Goal: Task Accomplishment & Management: Manage account settings

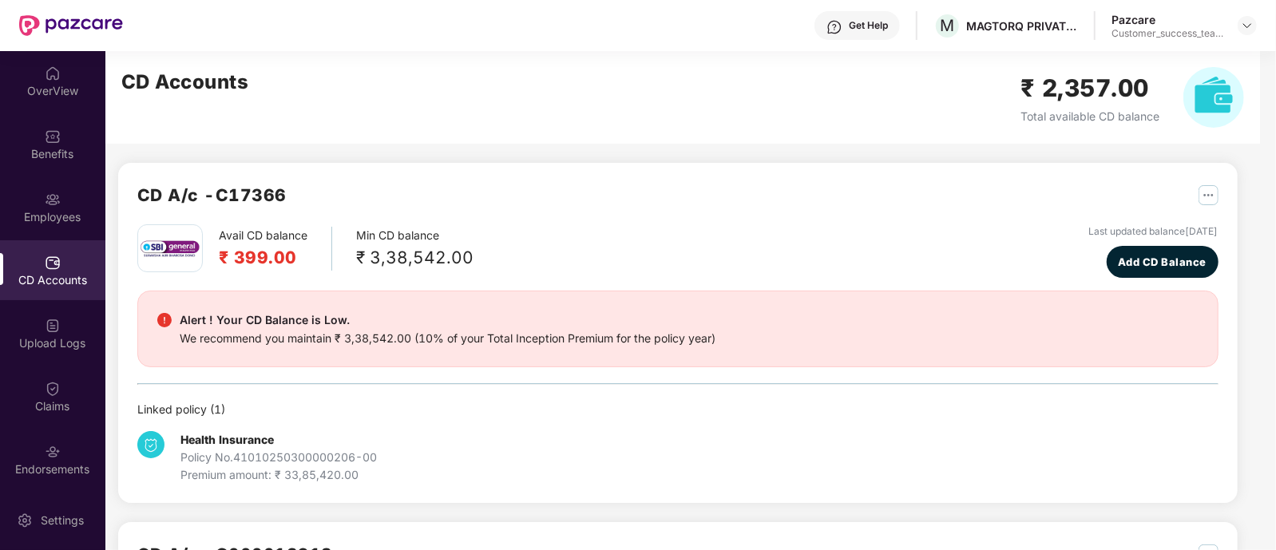
click at [45, 212] on div "Employees" at bounding box center [52, 217] width 105 height 16
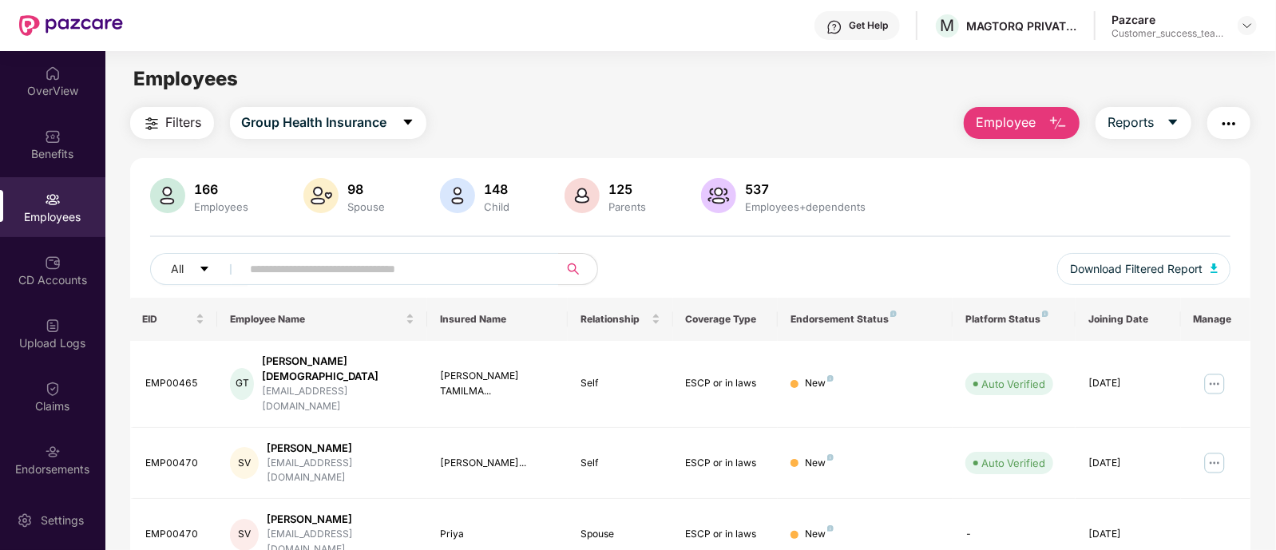
click at [1058, 121] on img "button" at bounding box center [1058, 123] width 19 height 19
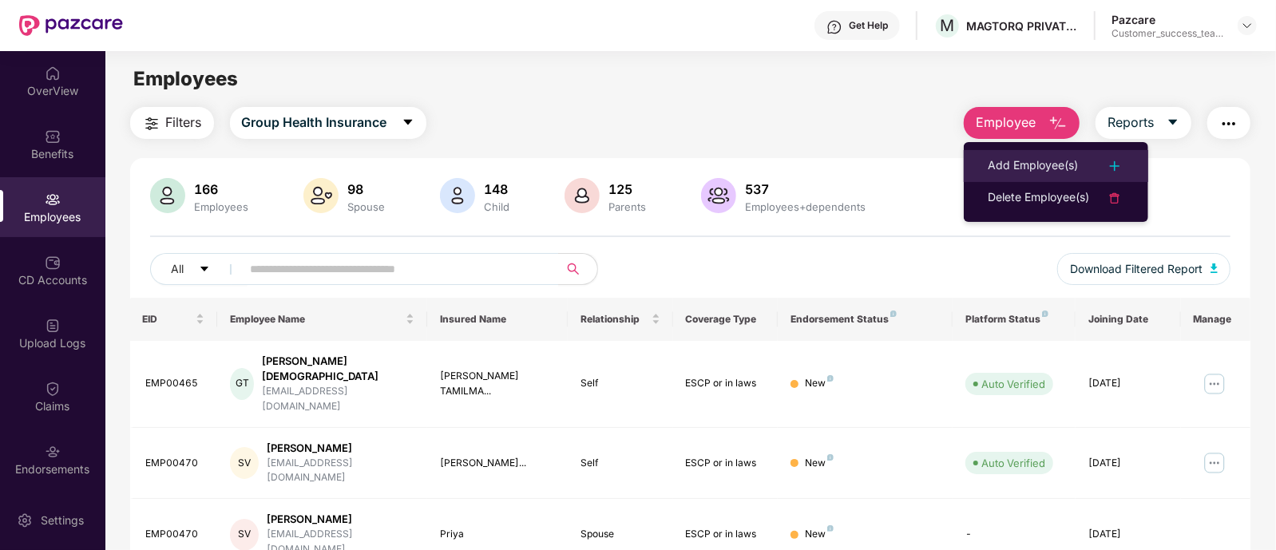
click at [1041, 153] on li "Add Employee(s)" at bounding box center [1056, 166] width 184 height 32
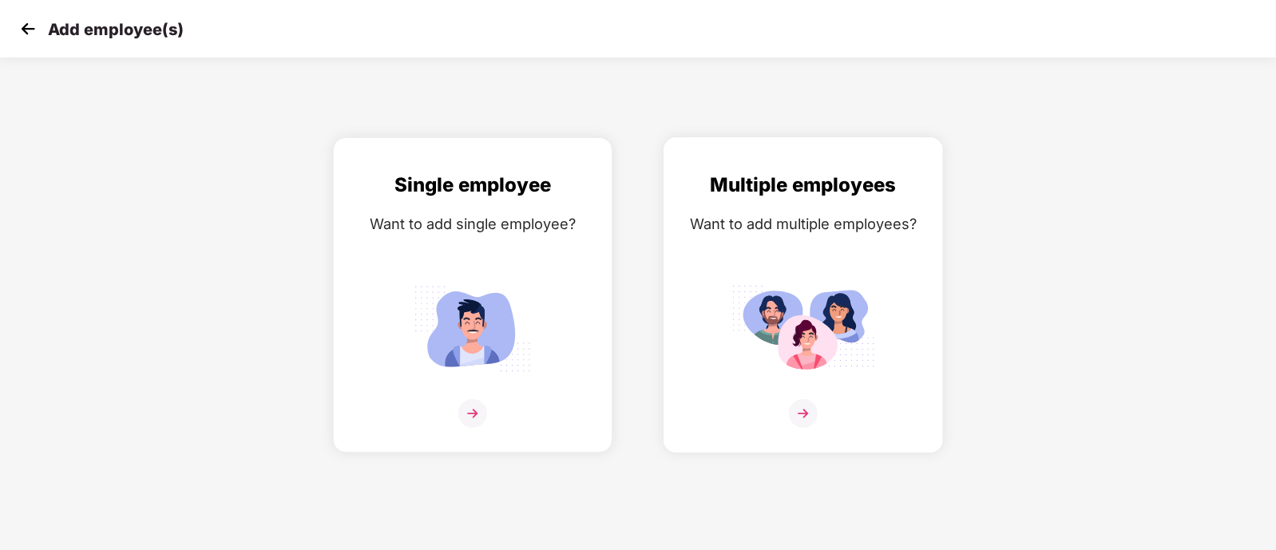
click at [859, 306] on img at bounding box center [804, 329] width 144 height 100
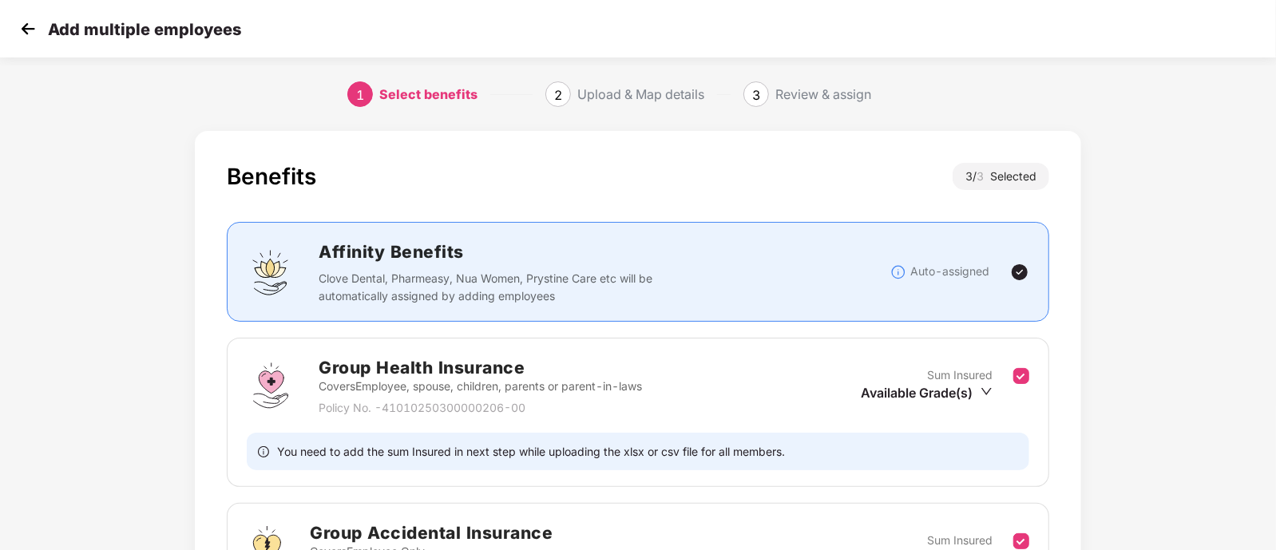
scroll to position [298, 0]
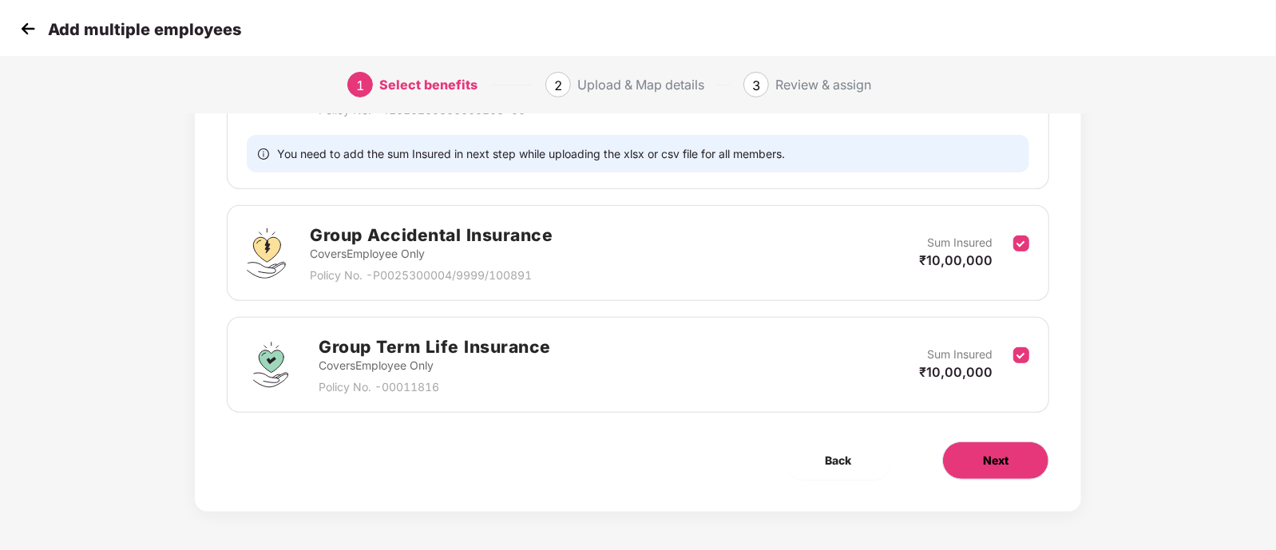
click at [994, 470] on button "Next" at bounding box center [995, 461] width 107 height 38
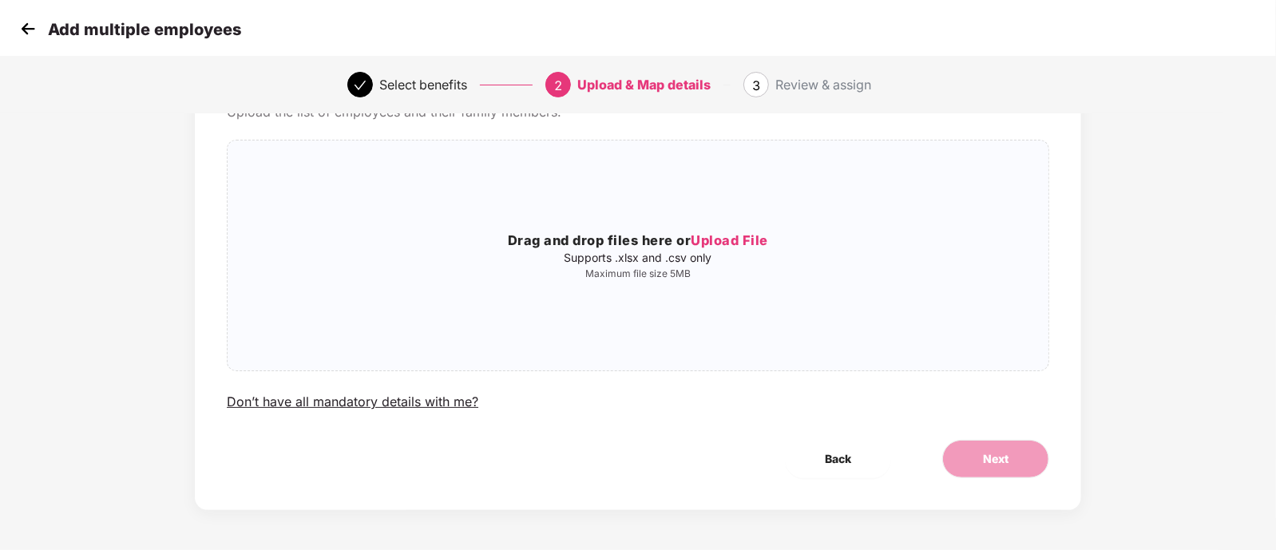
scroll to position [0, 0]
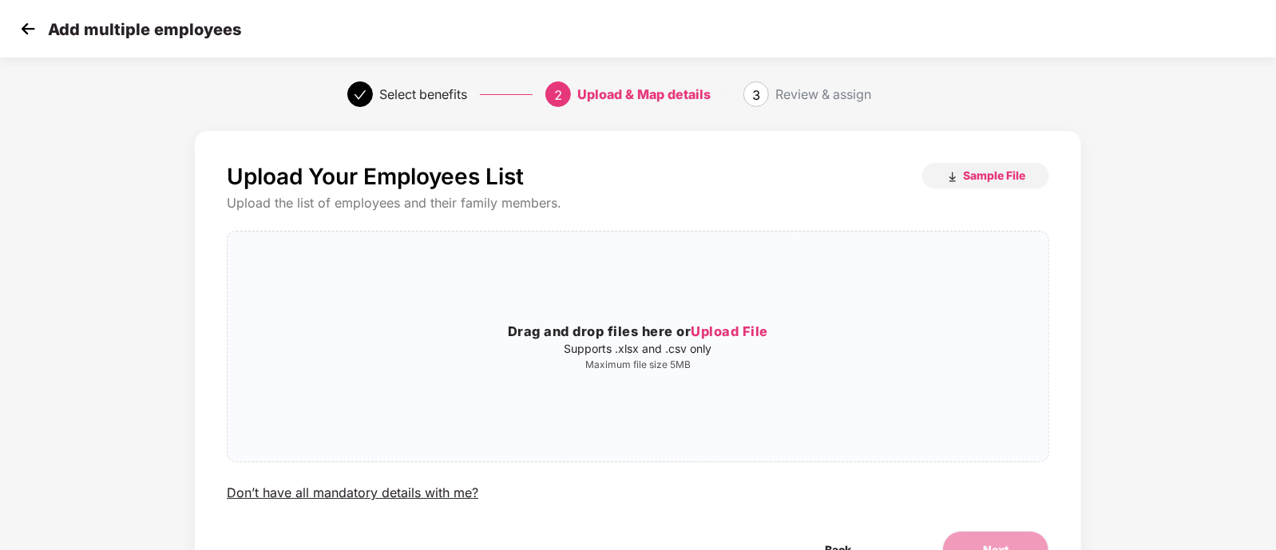
click at [26, 26] on img at bounding box center [28, 29] width 24 height 24
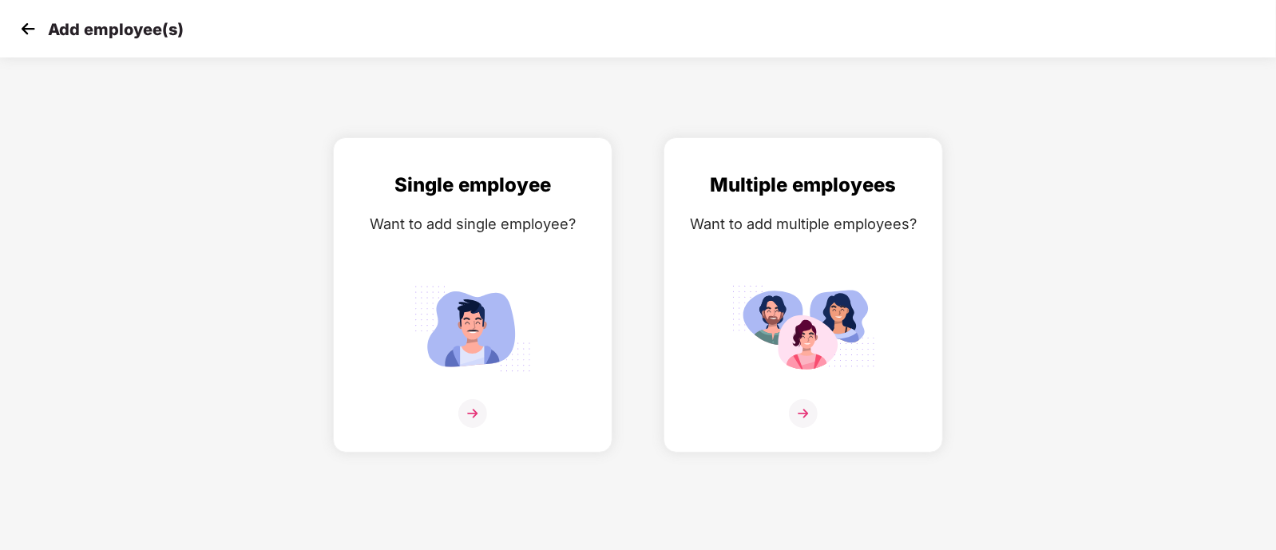
click at [26, 26] on img at bounding box center [28, 29] width 24 height 24
